Goal: Transaction & Acquisition: Purchase product/service

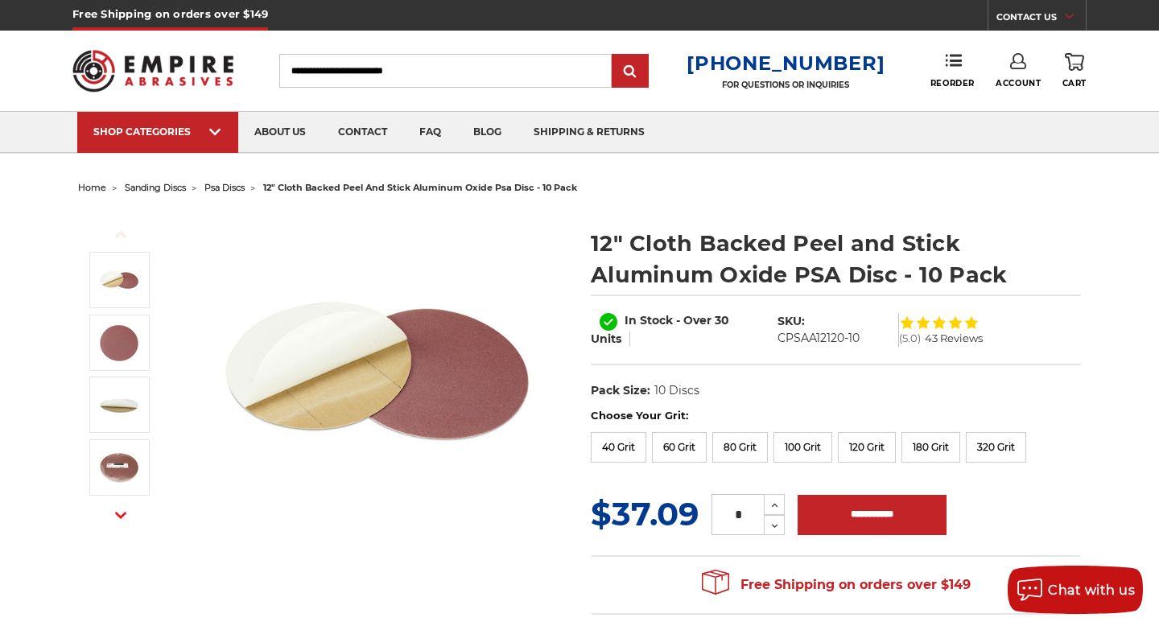
click at [1065, 370] on div "12" Cloth Backed Peel and Stick Aluminum Oxide PSA Disc - 10 Pack In Stock - Ov…" at bounding box center [836, 318] width 490 height 180
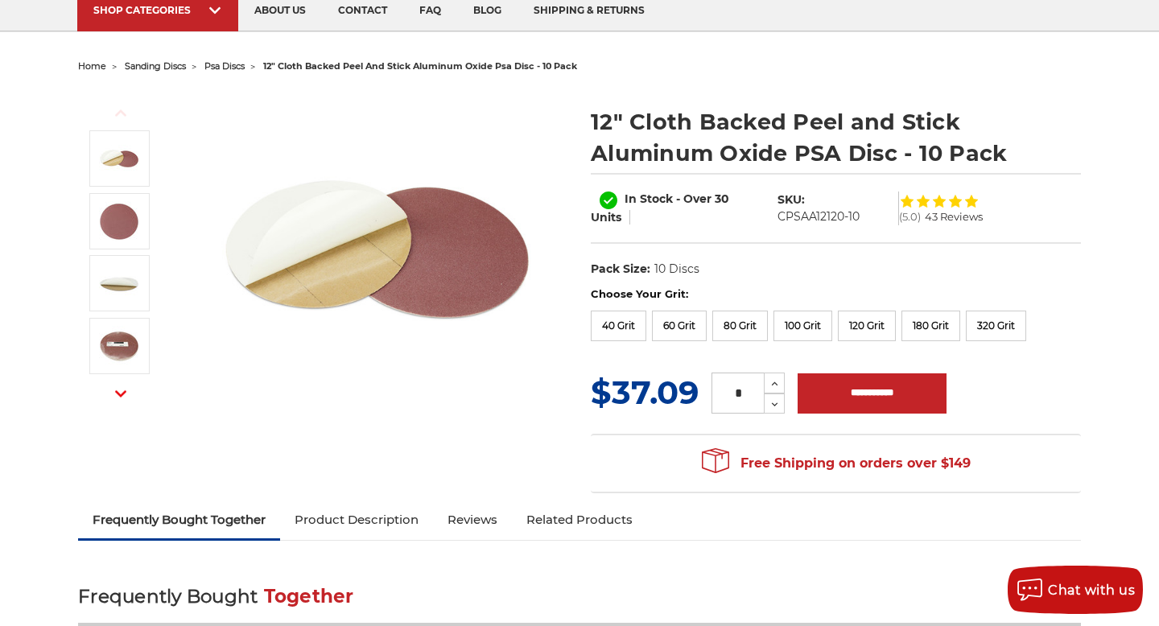
scroll to position [122, 0]
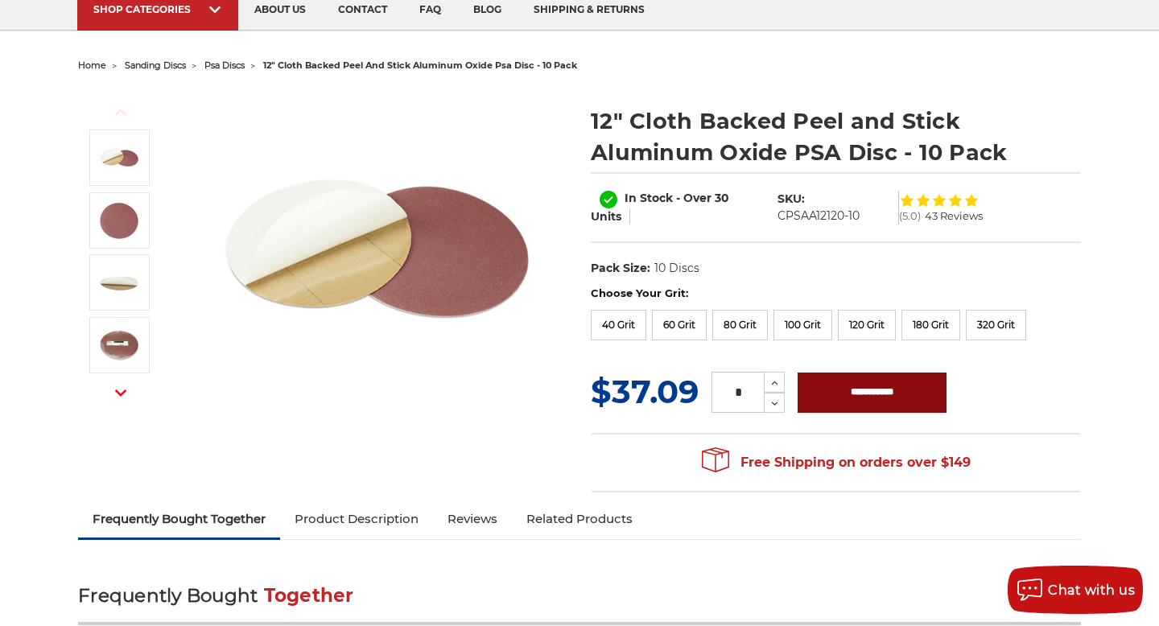
click at [866, 399] on input "**********" at bounding box center [872, 393] width 149 height 40
type input "**********"
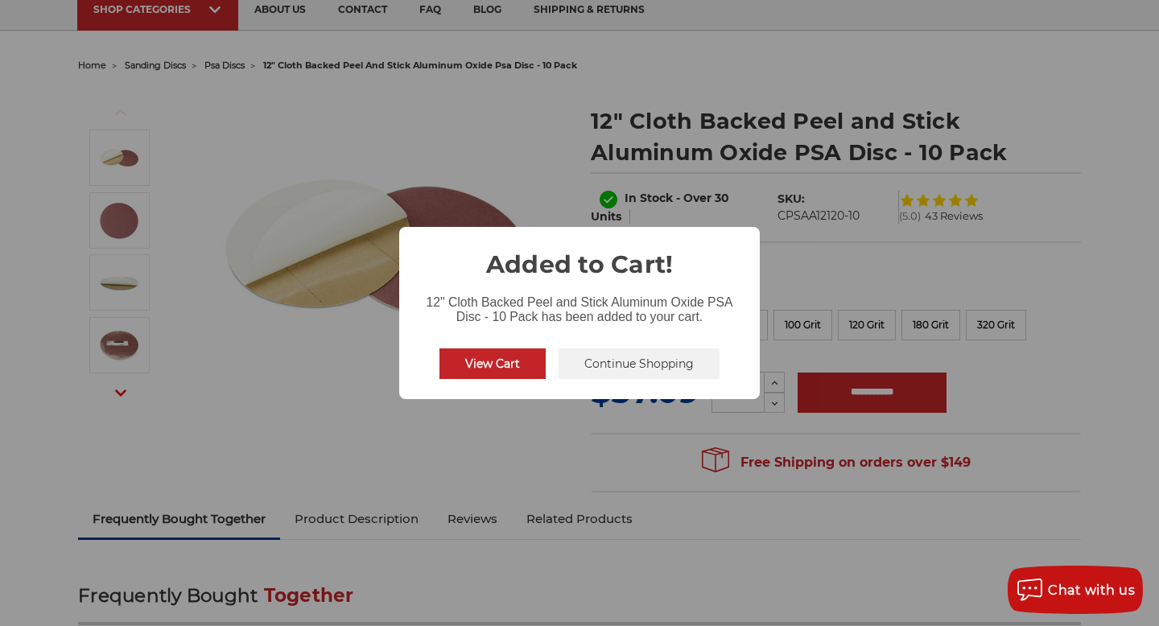
click at [484, 362] on button "View Cart" at bounding box center [493, 364] width 106 height 31
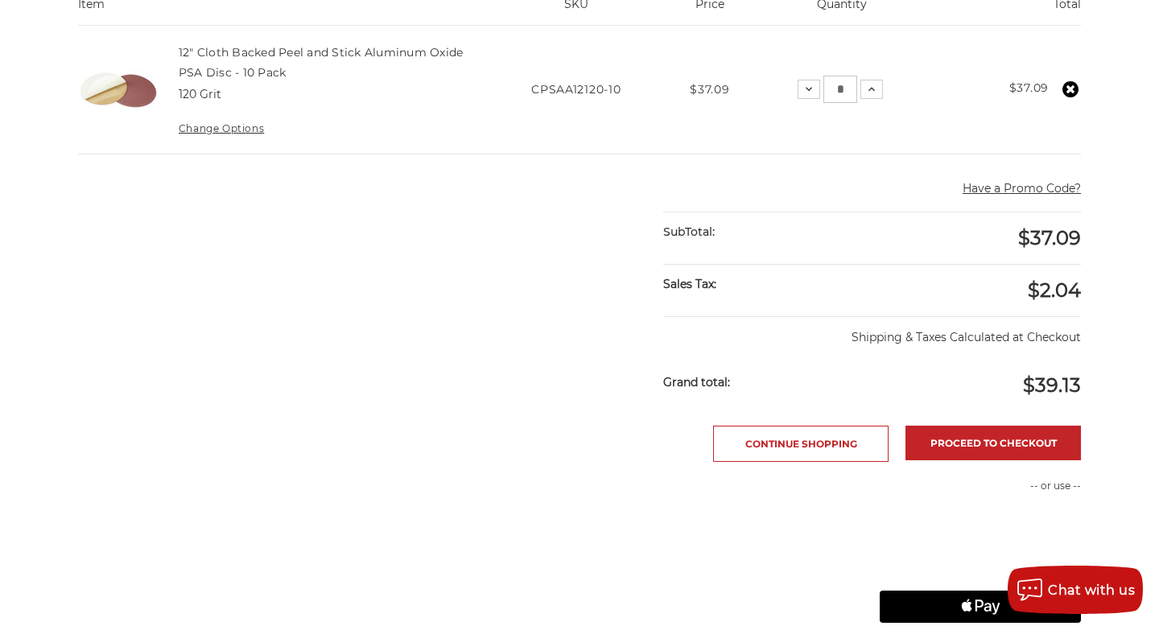
scroll to position [393, 0]
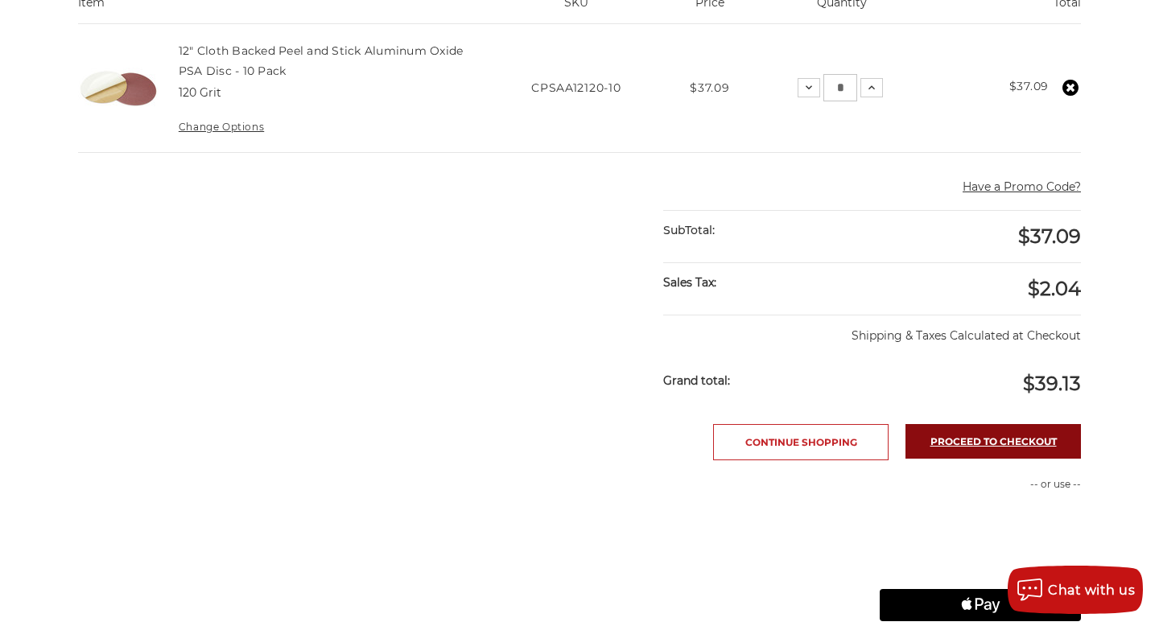
click at [977, 440] on link "Proceed to checkout" at bounding box center [994, 441] width 176 height 35
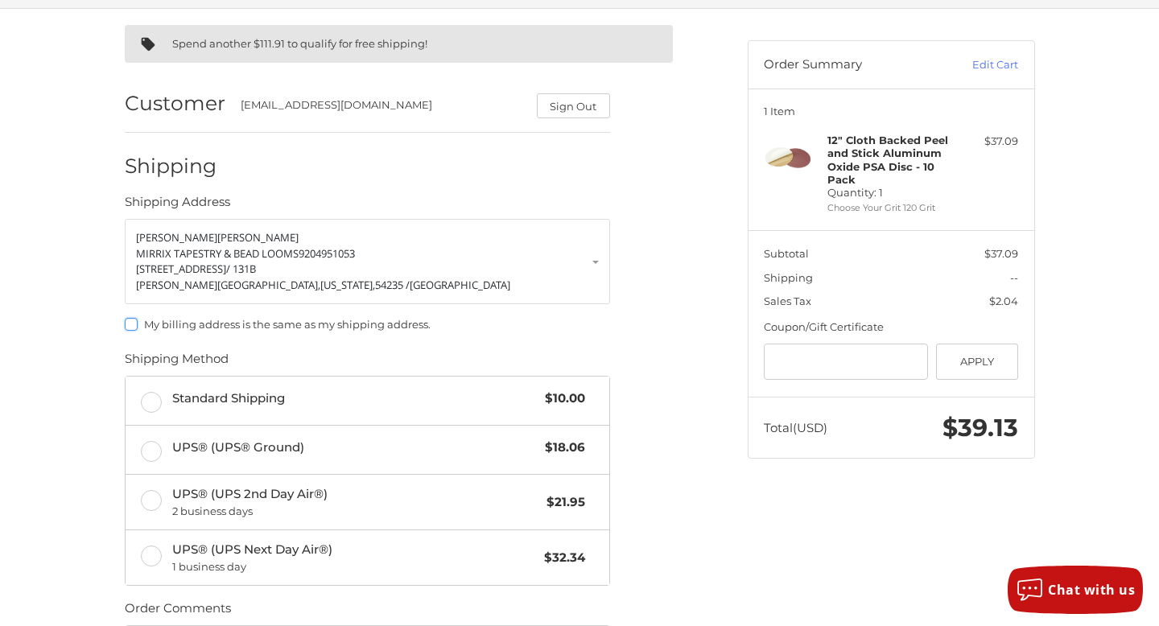
scroll to position [119, 0]
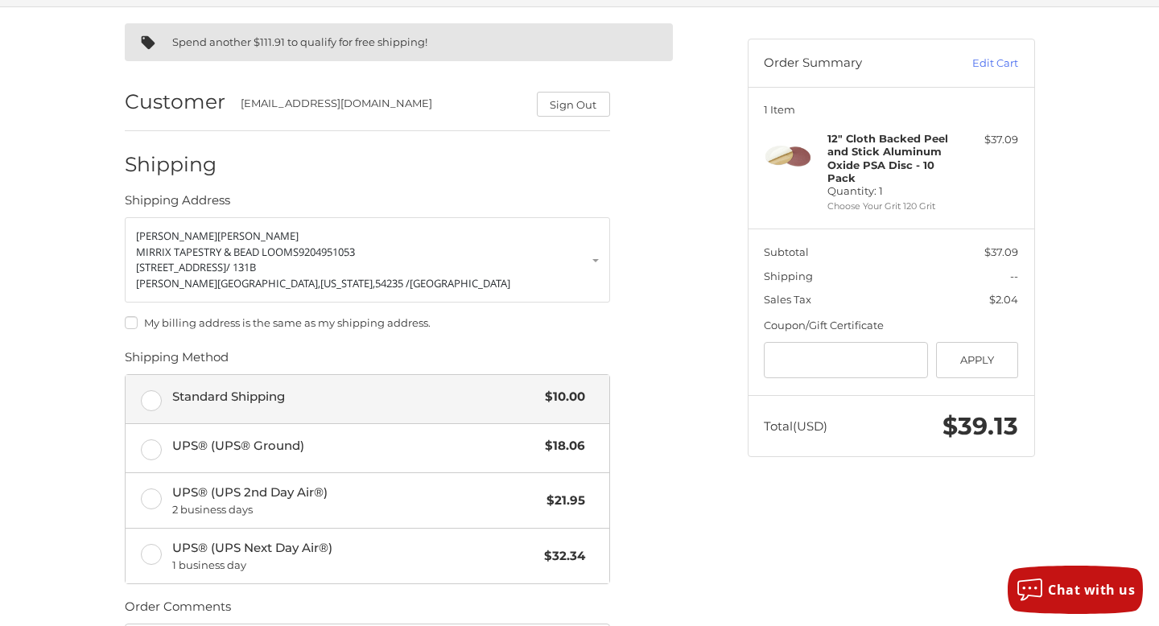
click at [151, 403] on label "Standard Shipping $10.00" at bounding box center [368, 399] width 484 height 48
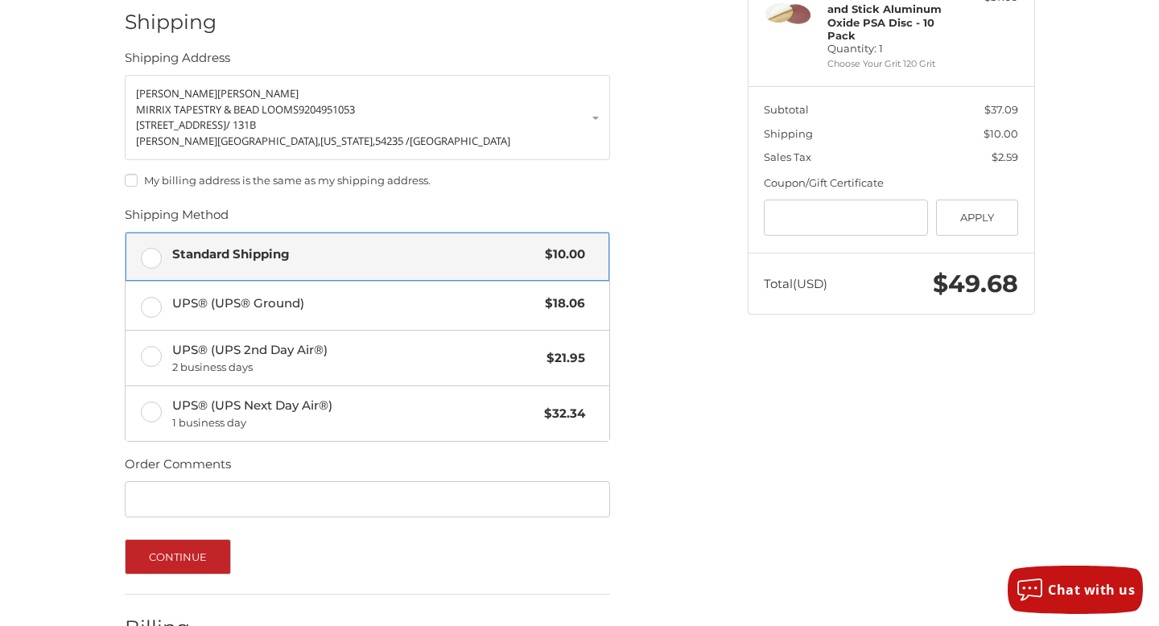
scroll to position [368, 0]
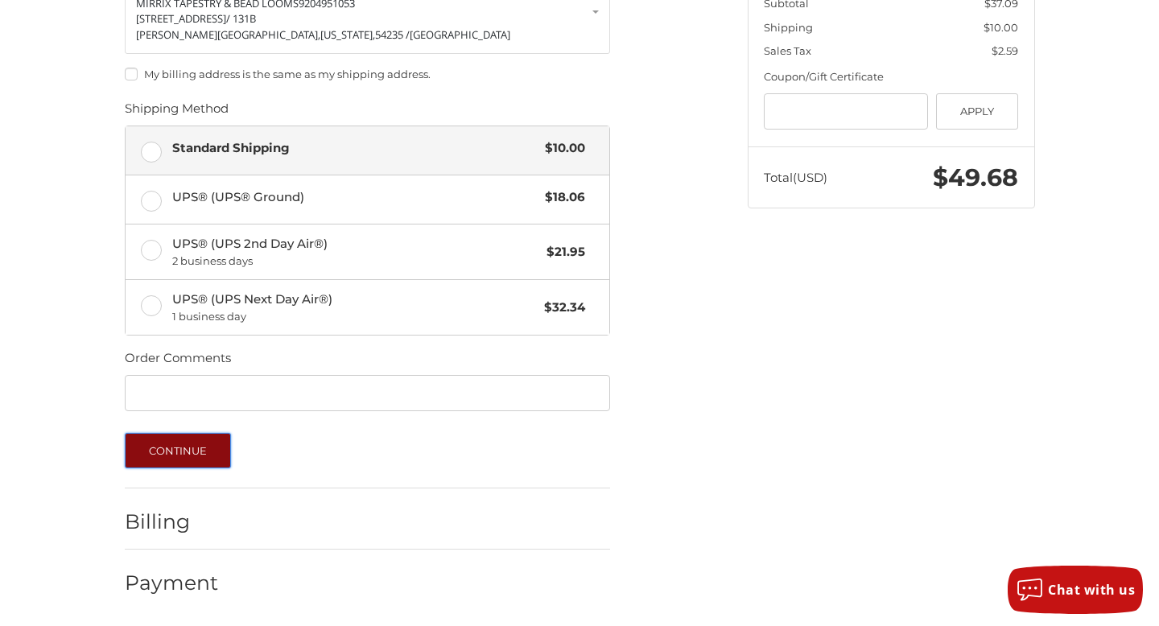
click at [185, 453] on button "Continue" at bounding box center [178, 450] width 107 height 35
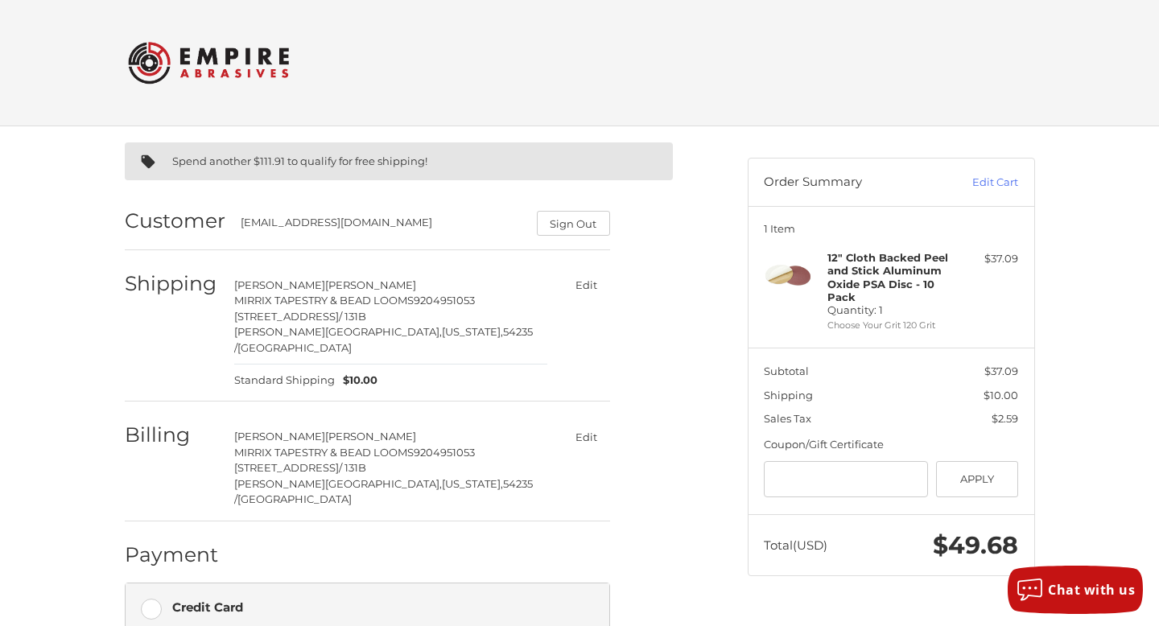
scroll to position [40, 0]
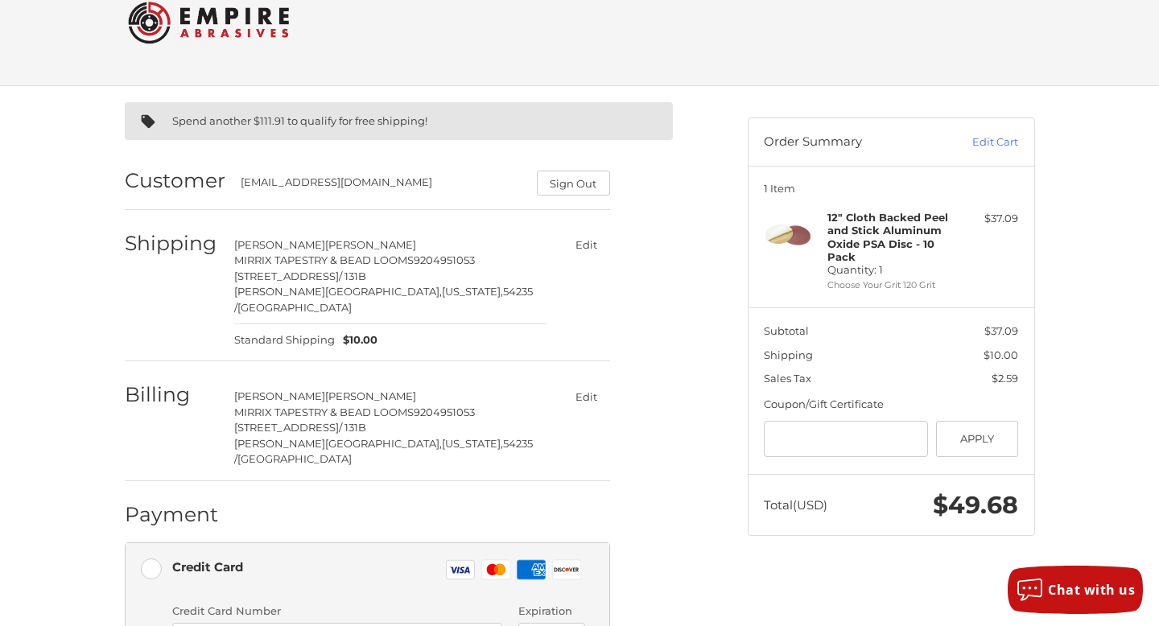
click at [589, 385] on button "Edit" at bounding box center [587, 396] width 47 height 23
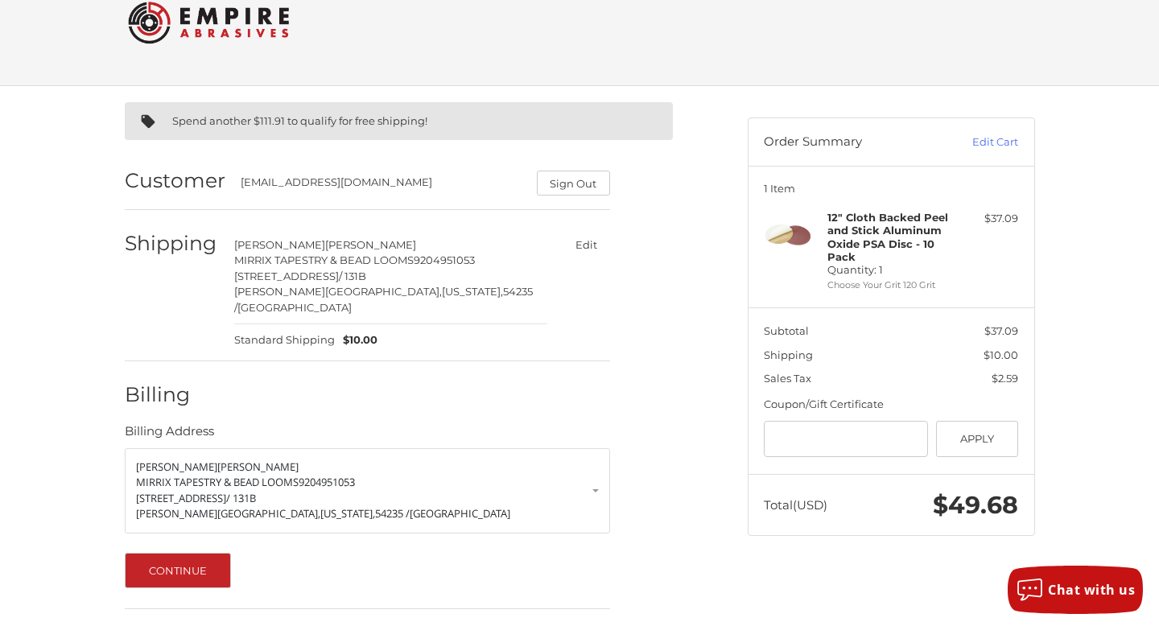
scroll to position [84, 0]
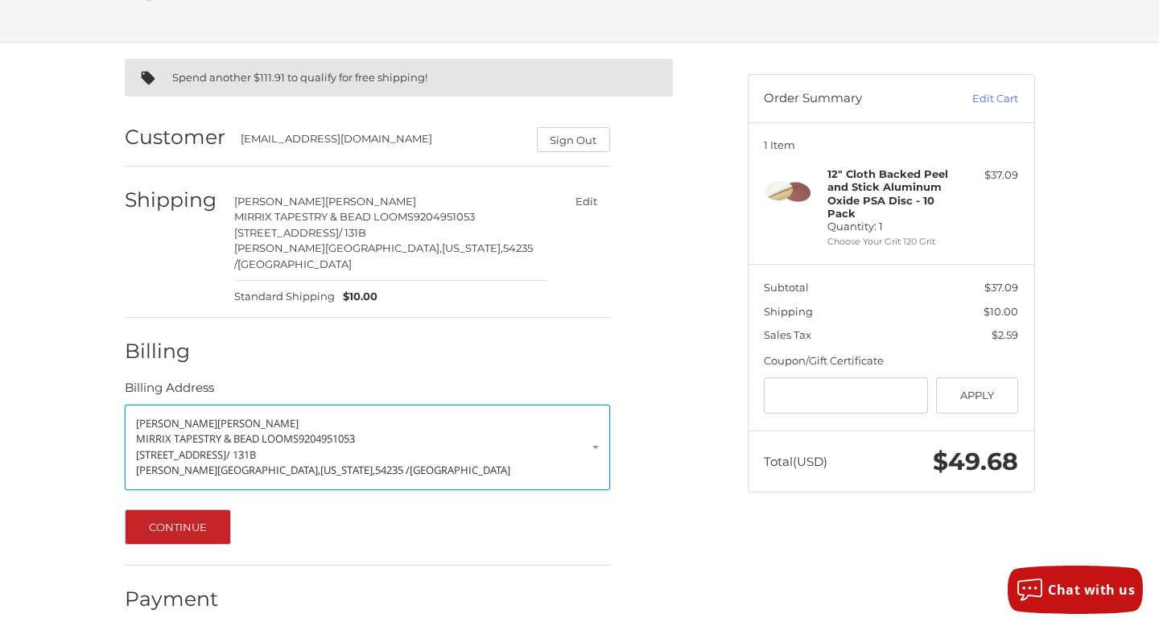
click at [601, 429] on link "Sandy Sternard MIRRIX TAPESTRY & BEAD LOOMS 9204951053 185 E WALNUT ST / 131B S…" at bounding box center [368, 447] width 486 height 85
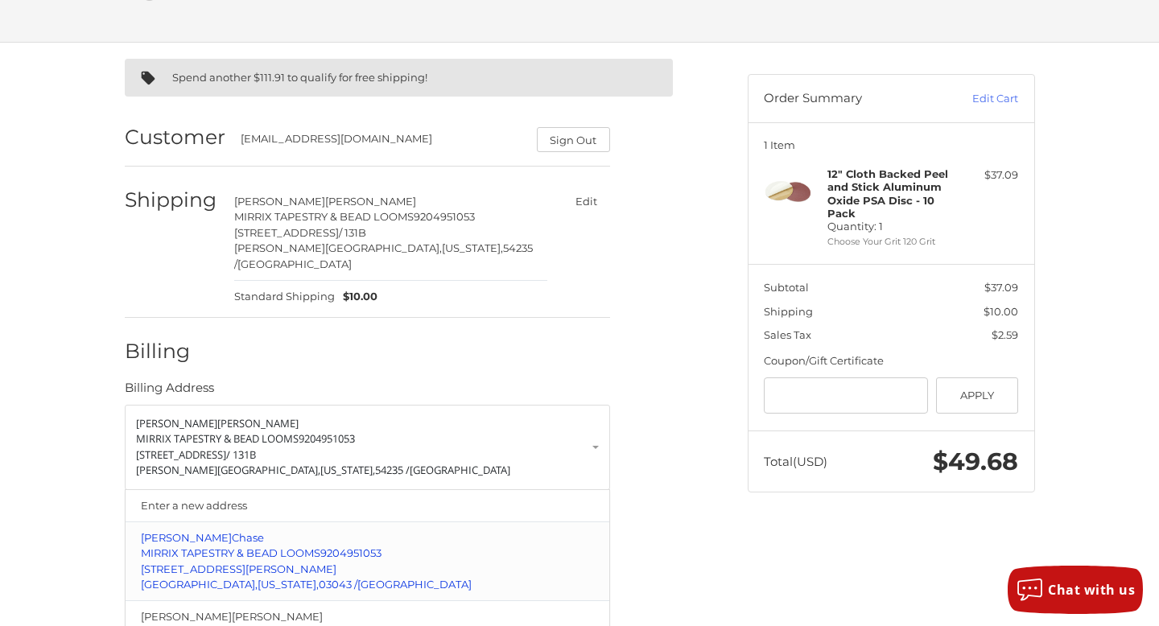
click at [471, 546] on p "MIRRIX TAPESTRY & BEAD LOOMS 9204951053" at bounding box center [367, 554] width 453 height 16
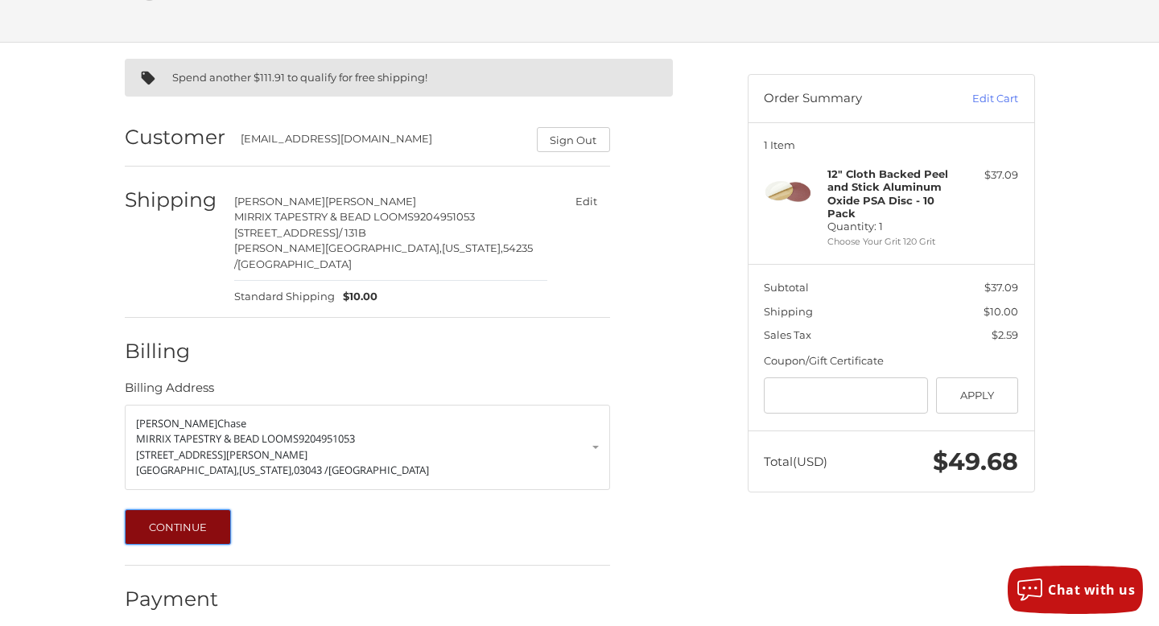
click at [186, 511] on button "Continue" at bounding box center [178, 527] width 107 height 35
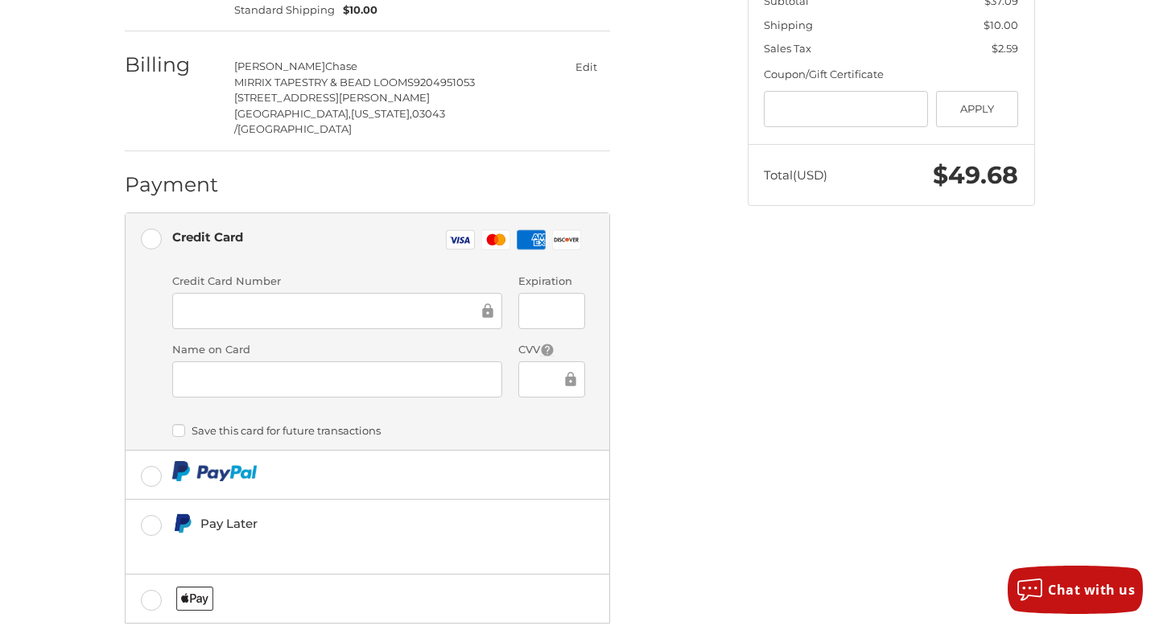
scroll to position [371, 0]
click at [677, 447] on div "Spend another $111.91 to qualify for free shipping! Customer sandymirrix@gmail.…" at bounding box center [424, 230] width 623 height 951
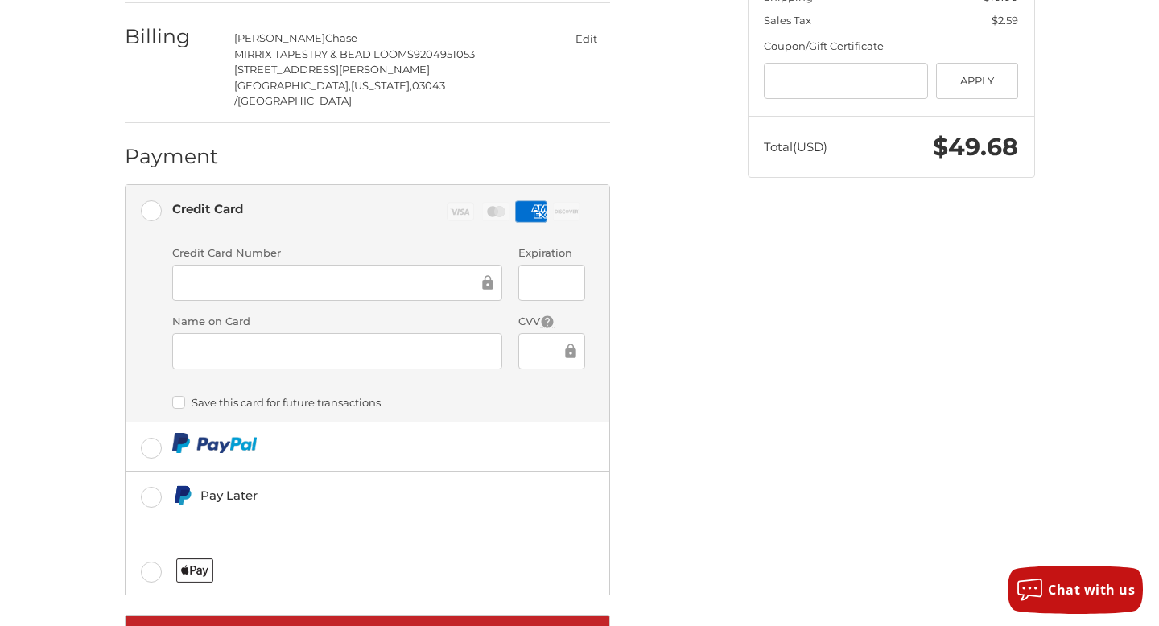
scroll to position [436, 0]
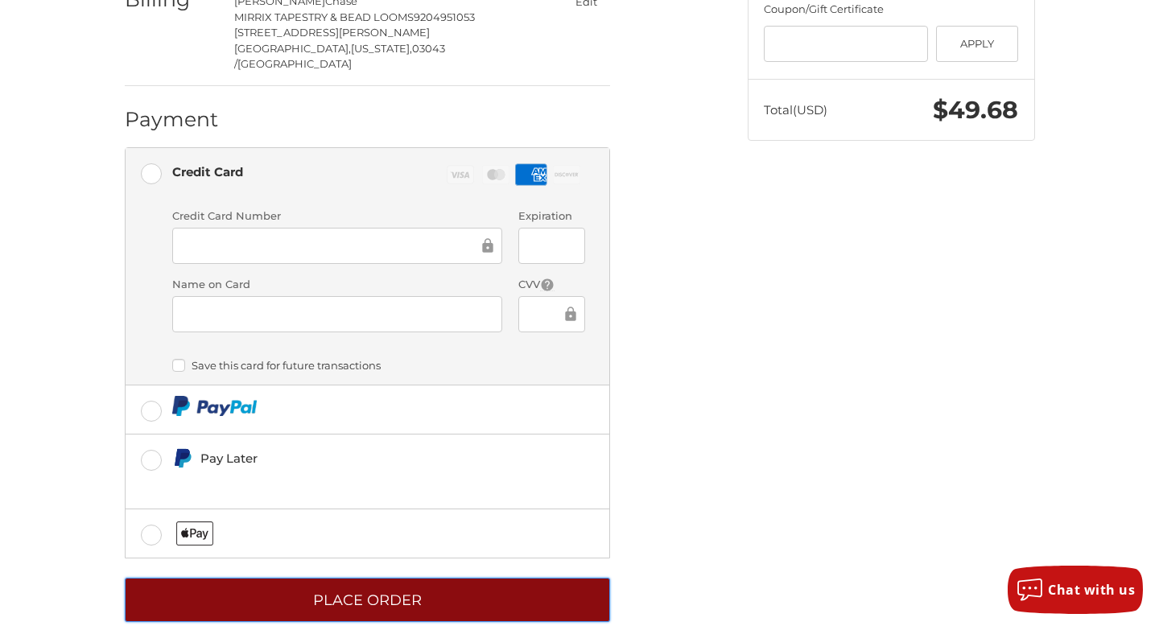
click at [380, 578] on button "Place Order" at bounding box center [368, 600] width 486 height 44
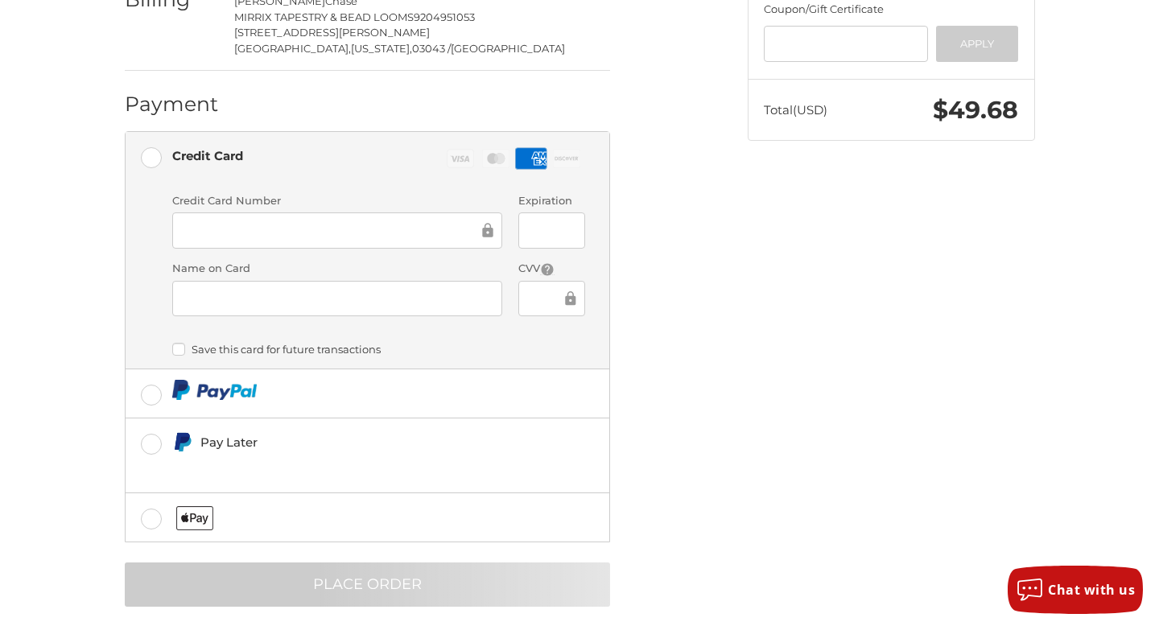
scroll to position [0, 0]
